Goal: Information Seeking & Learning: Learn about a topic

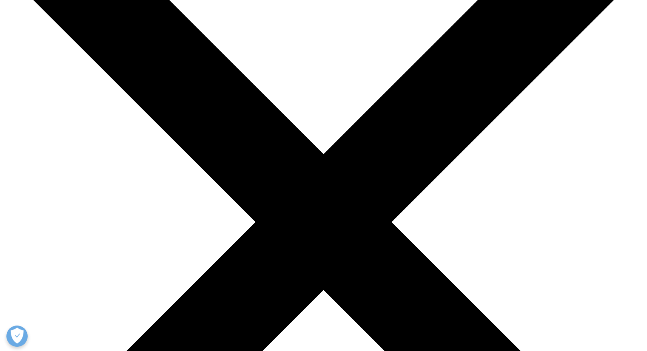
scroll to position [230, 0]
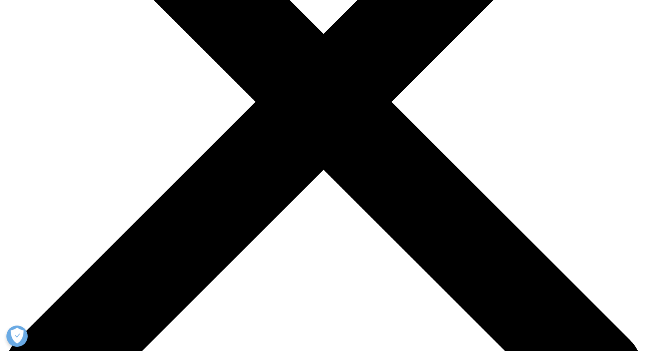
drag, startPoint x: 648, startPoint y: 172, endPoint x: 694, endPoint y: 40, distance: 140.1
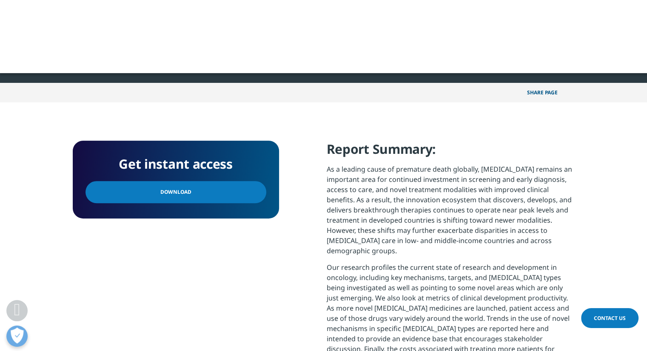
click at [614, 161] on section "Get instant access Download Report Summary: As a leading cause of premature dea…" at bounding box center [323, 275] width 647 height 347
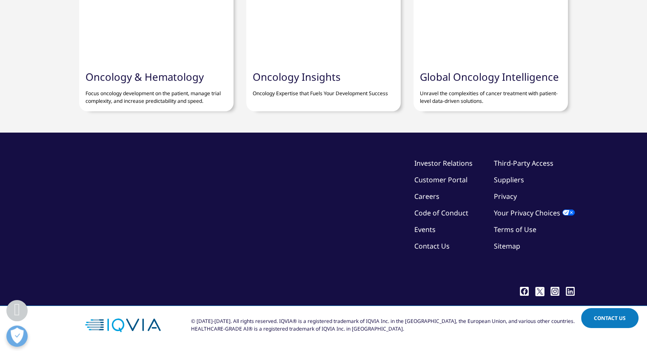
scroll to position [3080, 0]
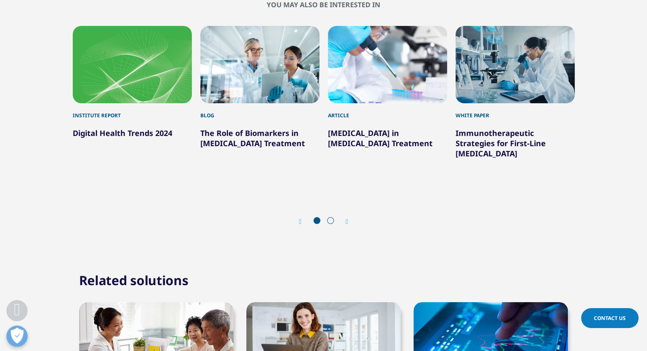
click at [612, 315] on span "Contact Us" at bounding box center [610, 318] width 32 height 7
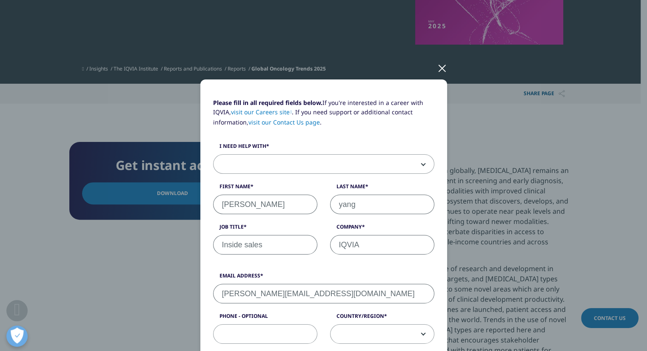
scroll to position [60, 0]
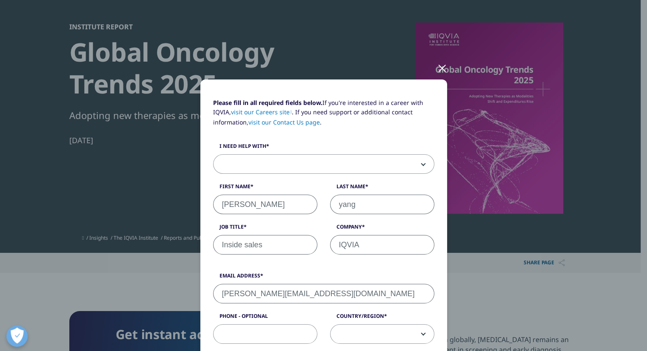
click at [439, 65] on div at bounding box center [442, 67] width 10 height 23
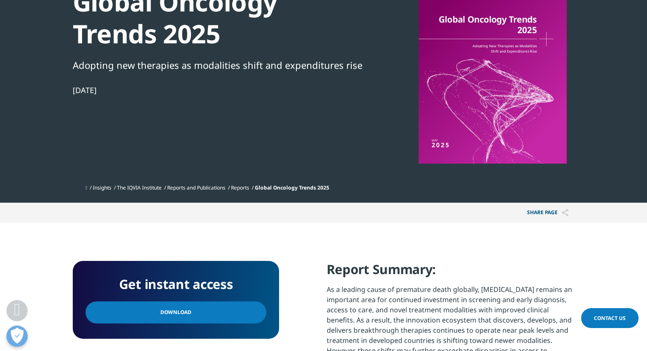
scroll to position [188, 0]
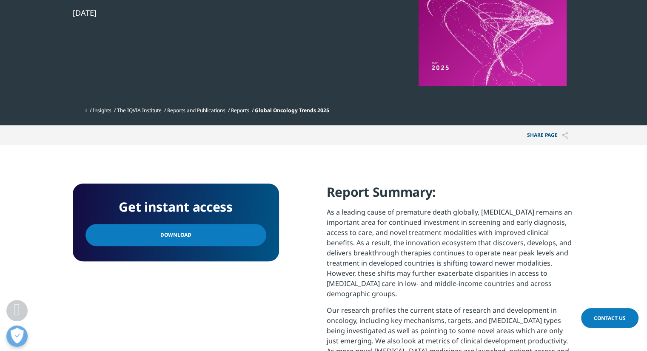
click at [368, 209] on p "As a leading cause of premature death globally, [MEDICAL_DATA] remains an impor…" at bounding box center [451, 256] width 248 height 98
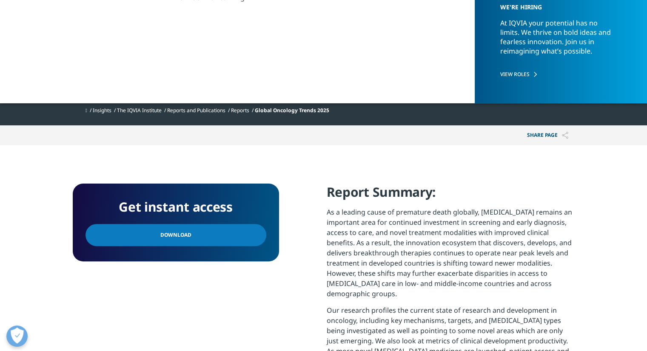
click at [600, 218] on section "Get instant access Download Report Summary: As a leading cause of premature dea…" at bounding box center [323, 318] width 647 height 347
